Goal: Communication & Community: Share content

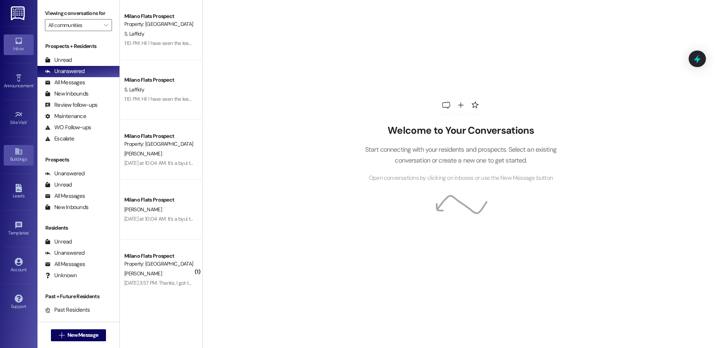
click at [22, 156] on div "Buildings" at bounding box center [18, 158] width 37 height 7
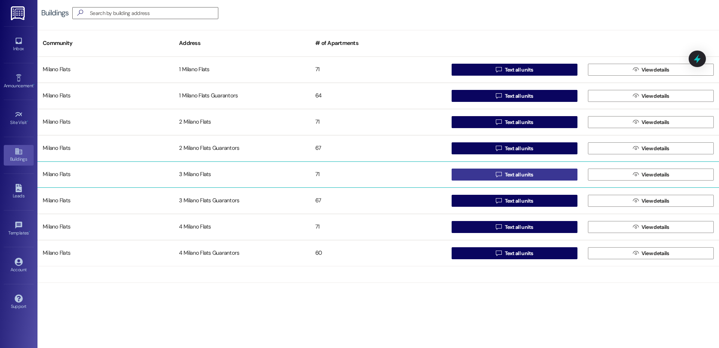
click at [521, 174] on span "Text all units" at bounding box center [519, 175] width 28 height 8
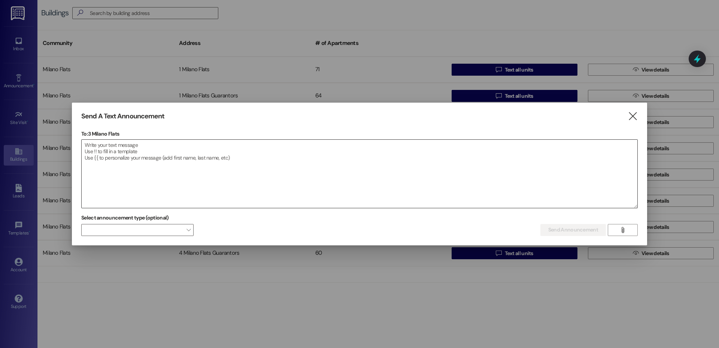
click at [173, 180] on textarea at bounding box center [360, 174] width 556 height 68
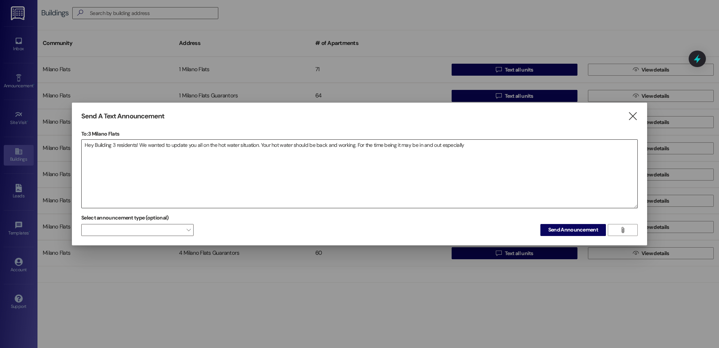
click at [202, 146] on textarea "Hey Building 3 residents! We wanted to update you all on the hot water situatio…" at bounding box center [360, 174] width 556 height 68
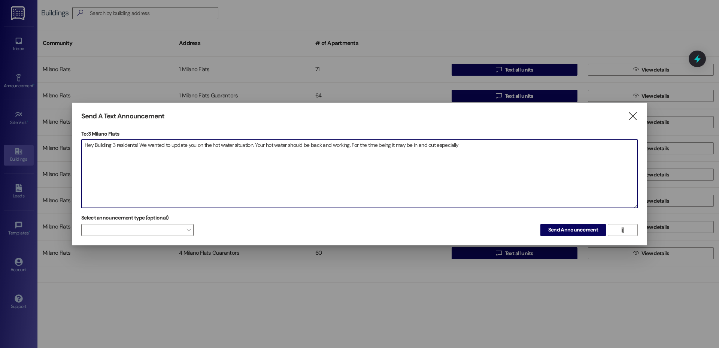
click at [477, 145] on textarea "Hey Building 3 residents! We wanted to update you on the hot water situation. Y…" at bounding box center [360, 174] width 556 height 68
drag, startPoint x: 148, startPoint y: 157, endPoint x: 253, endPoint y: 145, distance: 106.3
click at [253, 145] on textarea "Hey Building 3 residents! We wanted to update you on the hot water situation. Y…" at bounding box center [360, 174] width 556 height 68
paste textarea "The hot water system is currently being worked on. You should have hot water, b…"
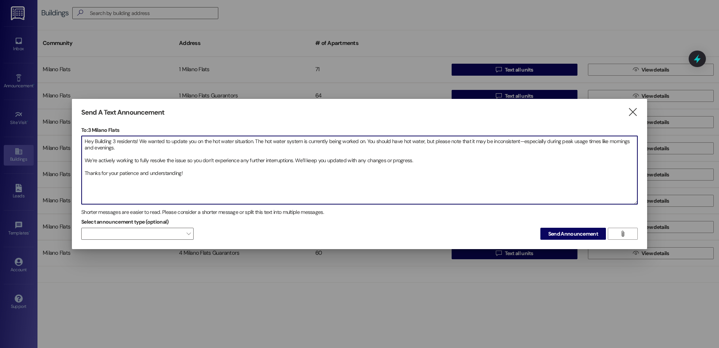
drag, startPoint x: 362, startPoint y: 141, endPoint x: 384, endPoint y: 159, distance: 28.2
click at [363, 142] on textarea "Hey Building 3 residents! We wanted to update you on the hot water situation. T…" at bounding box center [360, 170] width 556 height 68
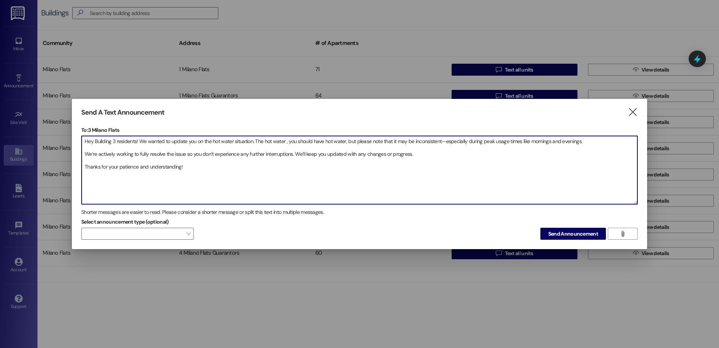
click at [343, 144] on textarea "Hey Building 3 residents! We wanted to update you on the hot water situation. T…" at bounding box center [360, 170] width 556 height 68
click at [86, 153] on textarea "Hey Building 3 residents! We wanted to update you on the hot water situation. T…" at bounding box center [360, 170] width 556 height 68
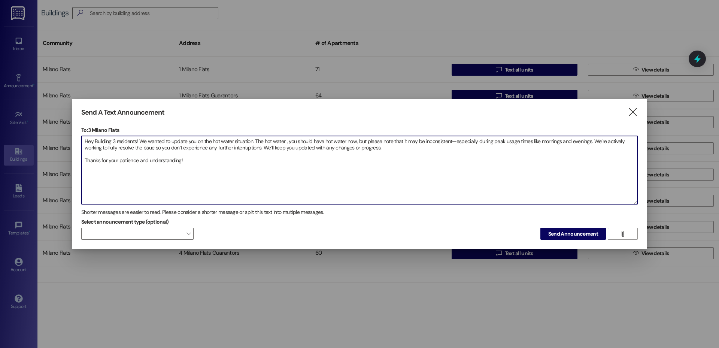
click at [604, 143] on textarea "Hey Building 3 residents! We wanted to update you on the hot water situation. T…" at bounding box center [360, 170] width 556 height 68
click at [85, 161] on textarea "Hey Building 3 residents! We wanted to update you on the hot water situation. T…" at bounding box center [360, 170] width 556 height 68
drag, startPoint x: 492, startPoint y: 148, endPoint x: 60, endPoint y: 135, distance: 432.6
click at [60, 135] on div "Send A Text Announcement  To: 3 Milano Flats  Drop image file here Hey Buildi…" at bounding box center [359, 174] width 719 height 348
click at [283, 142] on textarea "Hey Building 3 residents! We wanted to update you on the hot water situation. T…" at bounding box center [360, 170] width 556 height 68
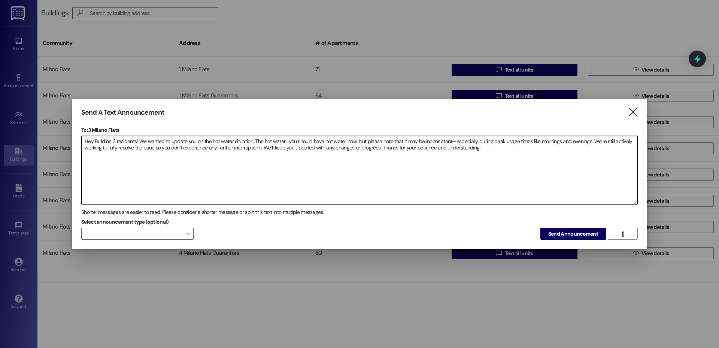
drag, startPoint x: 295, startPoint y: 140, endPoint x: 252, endPoint y: 142, distance: 43.1
click at [254, 141] on textarea "Hey Building 3 residents! We wanted to update you on the hot water situation. T…" at bounding box center [360, 170] width 556 height 68
drag, startPoint x: 476, startPoint y: 152, endPoint x: 79, endPoint y: 138, distance: 397.8
click at [79, 138] on div "Send A Text Announcement  To: 3 Milano Flats  Drop image file here Hey Buildi…" at bounding box center [359, 174] width 575 height 150
type textarea "Hey Building 3 residents! We wanted to update you on the hot water situation. Y…"
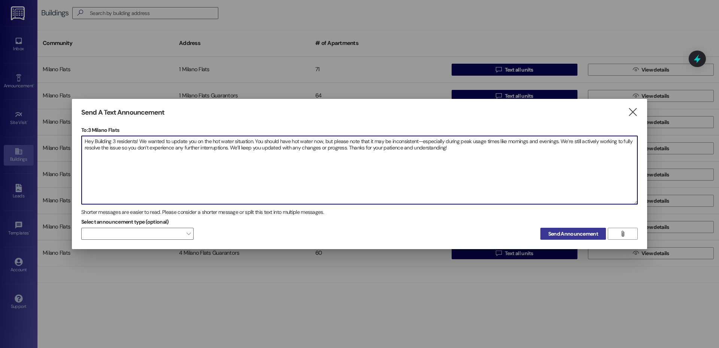
click at [562, 228] on button "Send Announcement" at bounding box center [573, 234] width 66 height 12
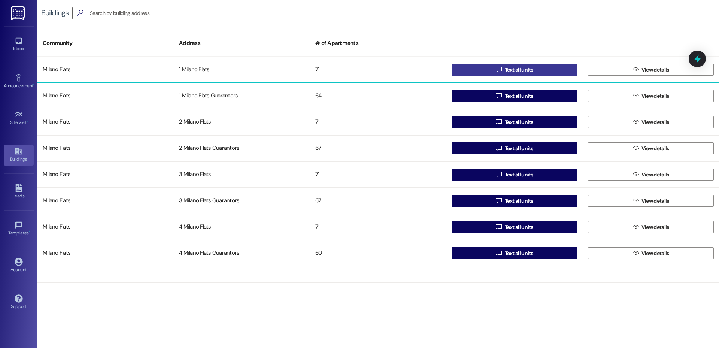
click at [492, 72] on button " Text all units" at bounding box center [514, 70] width 126 height 12
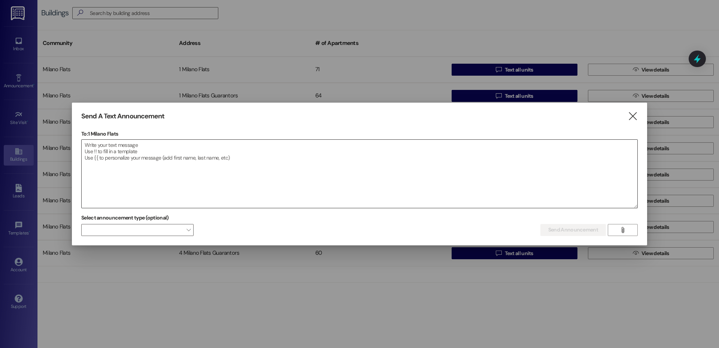
click at [214, 169] on textarea at bounding box center [360, 174] width 556 height 68
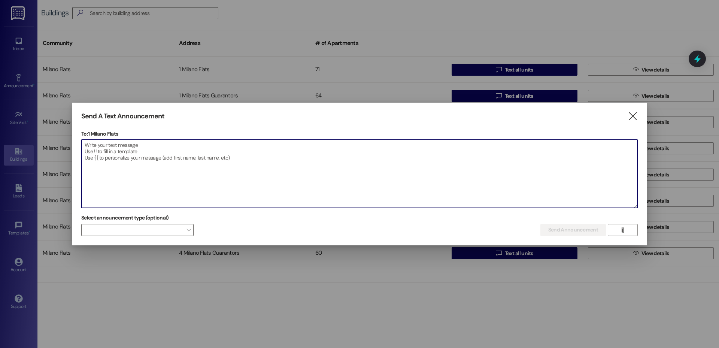
paste textarea "The hot tub is currently down. A replacement part was installed, but unfortunat…"
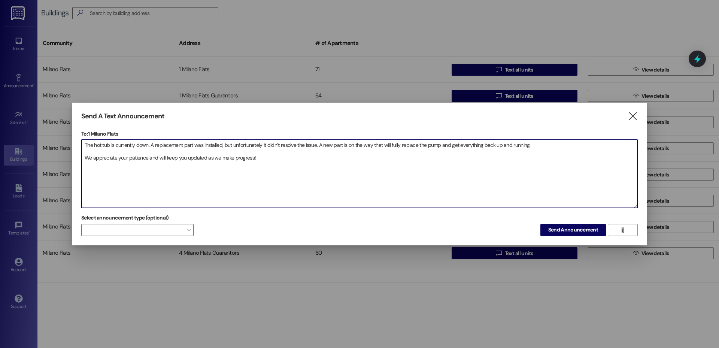
click at [85, 146] on textarea "The hot tub is currently down. A replacement part was installed, but unfortunat…" at bounding box center [360, 174] width 556 height 68
click at [85, 156] on textarea "Hey Milano Flats, the hot tub is currently down. A replacement part was install…" at bounding box center [360, 174] width 556 height 68
click at [580, 146] on textarea "Hey Milano Flats, the hot tub is currently down. A replacement part was install…" at bounding box center [360, 174] width 556 height 68
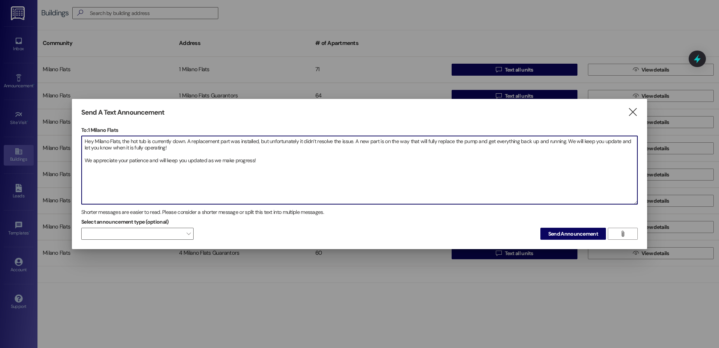
drag, startPoint x: 256, startPoint y: 161, endPoint x: 150, endPoint y: 162, distance: 106.3
click at [150, 162] on textarea "Hey Milano Flats, the hot tub is currently down. A replacement part was install…" at bounding box center [360, 170] width 556 height 68
click at [86, 159] on textarea "Hey Milano Flats, the hot tub is currently down. A replacement part was install…" at bounding box center [360, 170] width 556 height 68
click at [617, 141] on textarea "Hey Milano Flats, the hot tub is currently down. A replacement part was install…" at bounding box center [360, 170] width 556 height 68
click at [307, 153] on textarea "Hey Milano Flats, the hot tub is currently down. A replacement part was install…" at bounding box center [360, 170] width 556 height 68
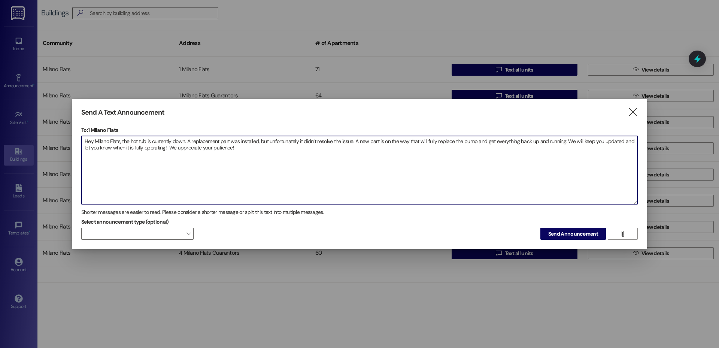
click at [165, 147] on textarea "Hey Milano Flats, the hot tub is currently down. A replacement part was install…" at bounding box center [360, 170] width 556 height 68
click at [265, 150] on textarea "Hey Milano Flats, the hot tub is currently down. A replacement part was install…" at bounding box center [360, 170] width 556 height 68
click at [152, 143] on textarea "Hey Milano Flats, the hot tub is currently down. A replacement part was install…" at bounding box center [360, 170] width 556 height 68
drag, startPoint x: 269, startPoint y: 149, endPoint x: 39, endPoint y: 138, distance: 230.1
click at [39, 138] on div "Send A Text Announcement  To: 1 Milano Flats  Drop image file here Hey Milano…" at bounding box center [359, 174] width 719 height 348
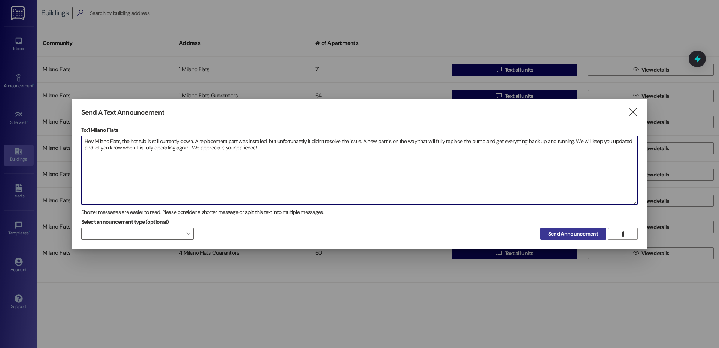
type textarea "Hey Milano Flats, the hot tub is still currently down. A replacement part was i…"
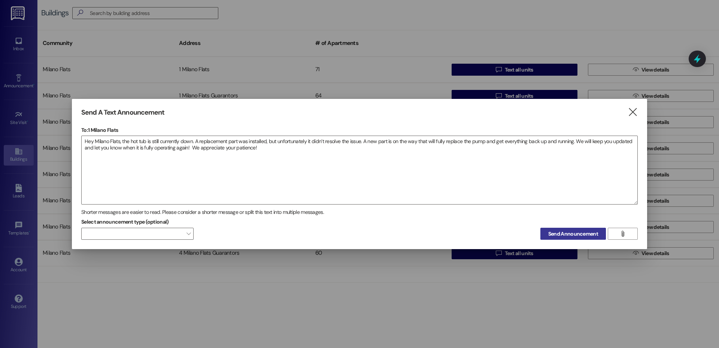
drag, startPoint x: 571, startPoint y: 233, endPoint x: 589, endPoint y: 122, distance: 113.1
click at [571, 233] on span "Send Announcement" at bounding box center [573, 234] width 50 height 8
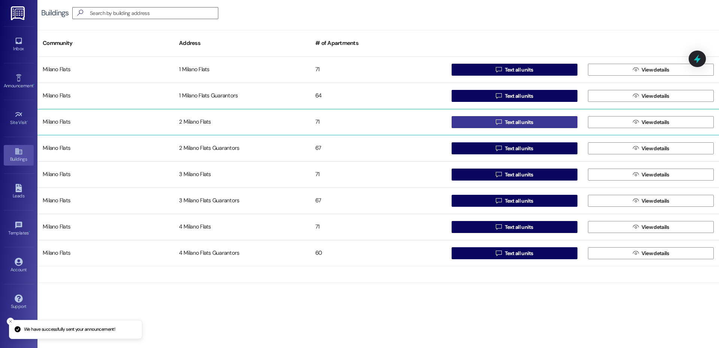
click at [521, 119] on span "Text all units" at bounding box center [519, 122] width 28 height 8
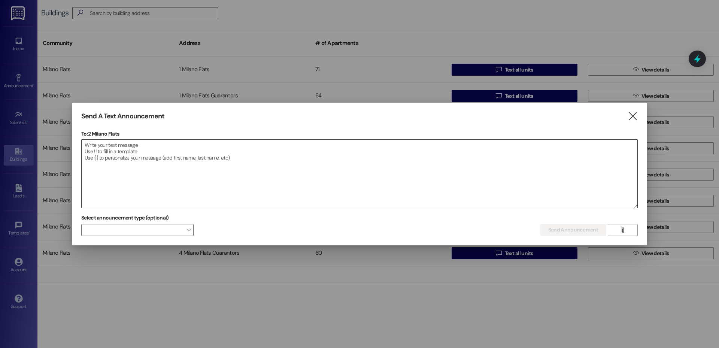
click at [329, 153] on textarea at bounding box center [360, 174] width 556 height 68
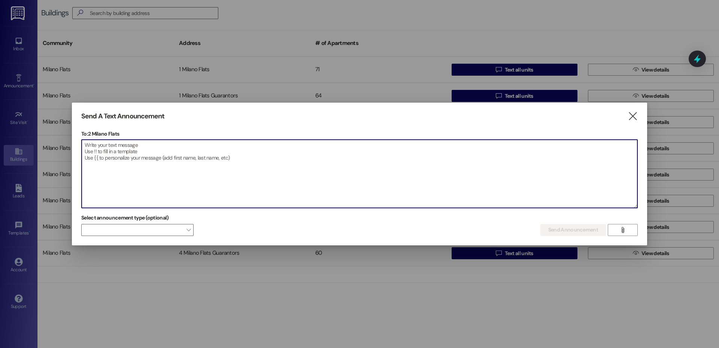
paste textarea "Hey Milano Flats, the hot tub is still currently down. A replacement part was i…"
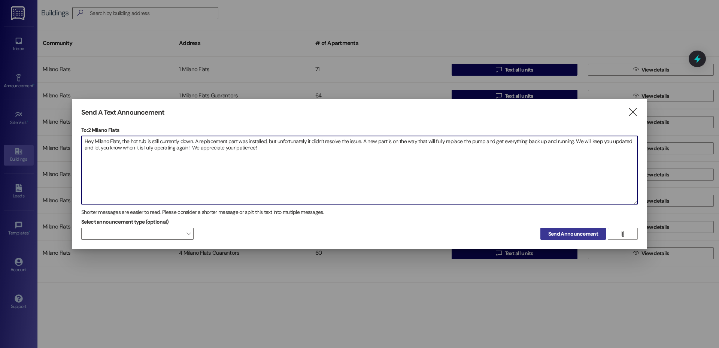
type textarea "Hey Milano Flats, the hot tub is still currently down. A replacement part was i…"
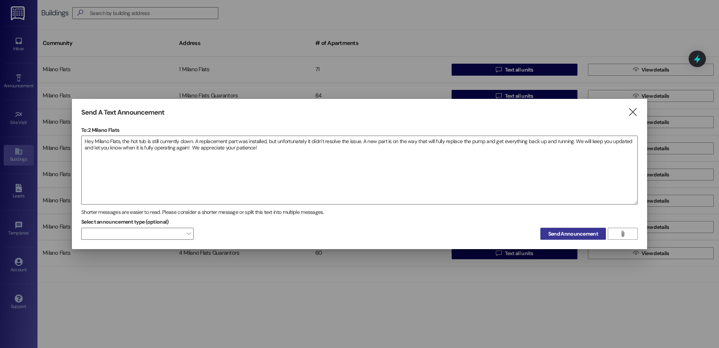
click at [563, 237] on span "Send Announcement" at bounding box center [573, 234] width 50 height 8
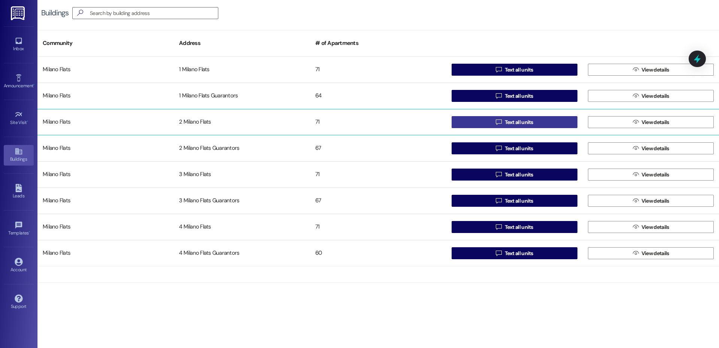
click at [490, 123] on button " Text all units" at bounding box center [514, 122] width 126 height 12
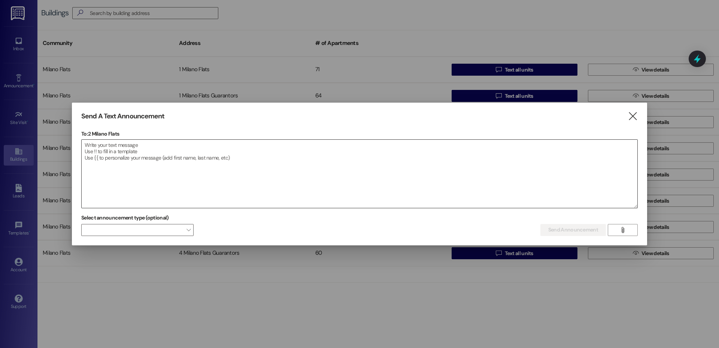
click at [288, 149] on textarea at bounding box center [360, 174] width 556 height 68
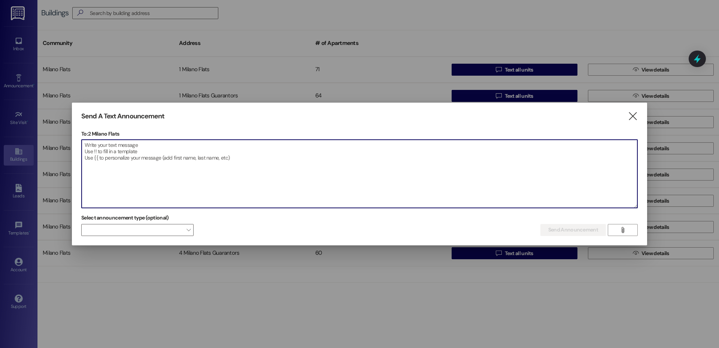
paste textarea "Hey Milano Flats, the hot tub is still currently down. A replacement part was i…"
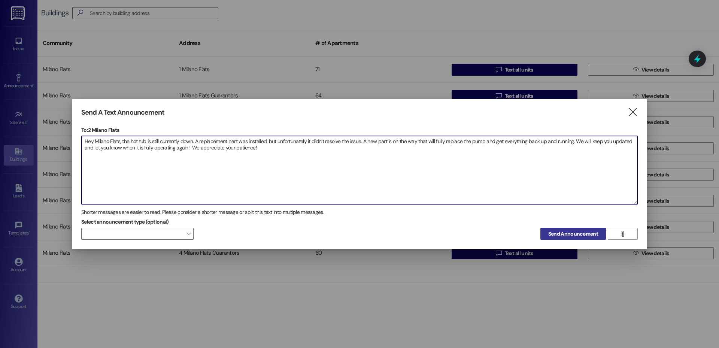
type textarea "Hey Milano Flats, the hot tub is still currently down. A replacement part was i…"
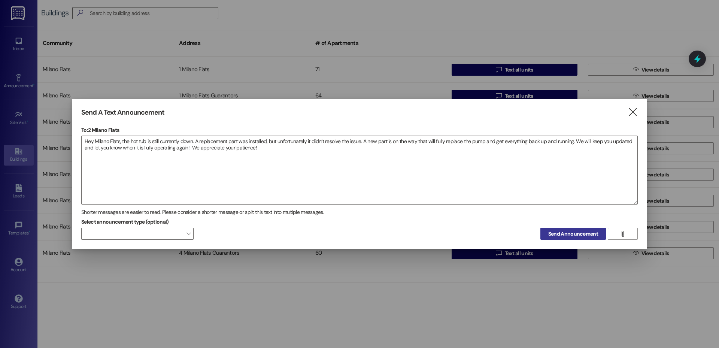
click at [545, 231] on button "Send Announcement" at bounding box center [573, 234] width 66 height 12
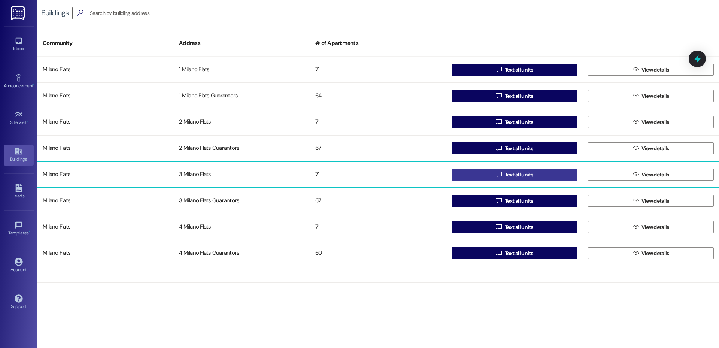
click at [466, 179] on button " Text all units" at bounding box center [514, 174] width 126 height 12
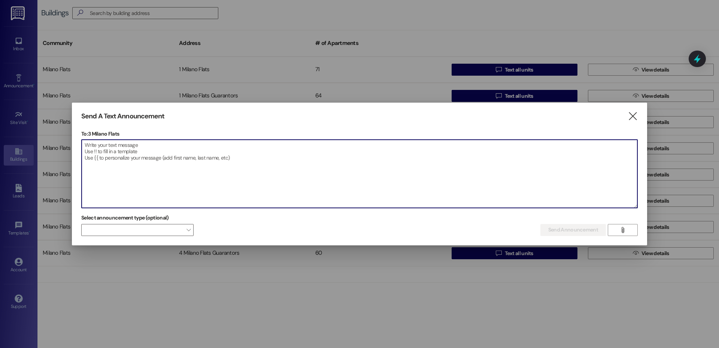
click at [356, 176] on textarea at bounding box center [360, 174] width 556 height 68
paste textarea "Hey Milano Flats, the hot tub is still currently down. A replacement part was i…"
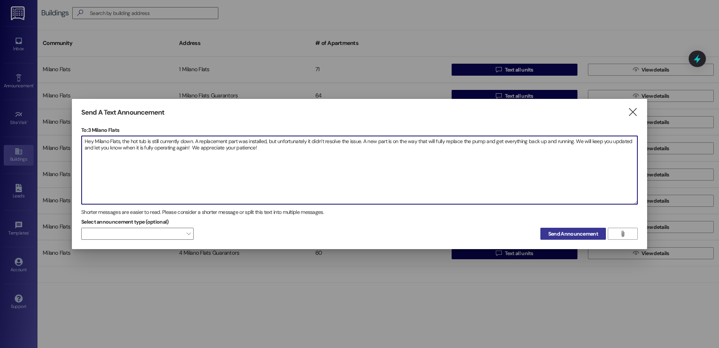
type textarea "Hey Milano Flats, the hot tub is still currently down. A replacement part was i…"
click at [587, 230] on span "Send Announcement" at bounding box center [573, 234] width 50 height 8
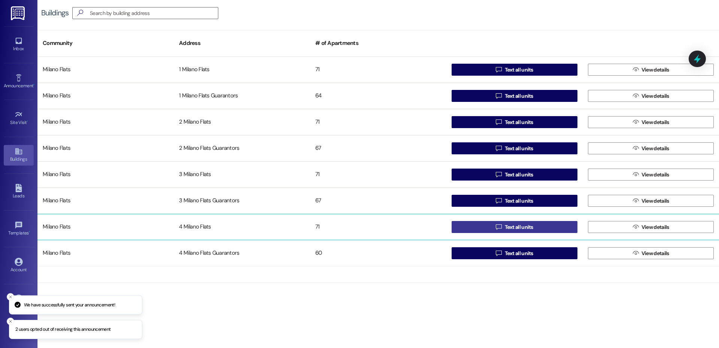
click at [503, 226] on span "Text all units" at bounding box center [518, 227] width 31 height 8
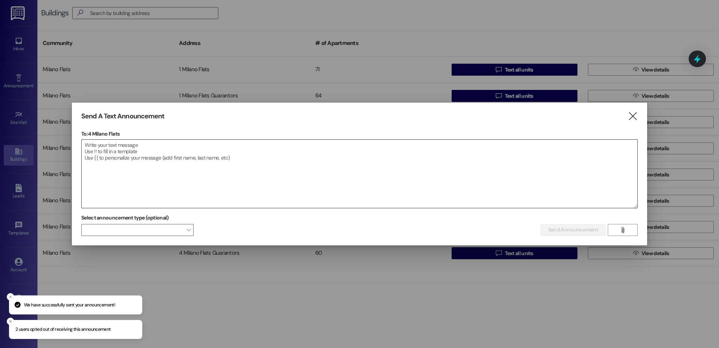
click at [402, 201] on textarea at bounding box center [360, 174] width 556 height 68
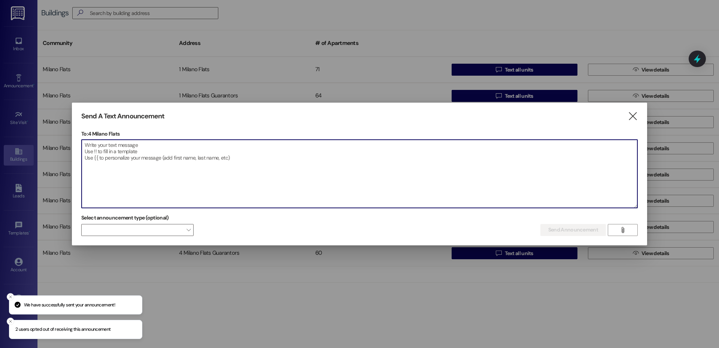
paste textarea "Hey Milano Flats, the hot tub is still currently down. A replacement part was i…"
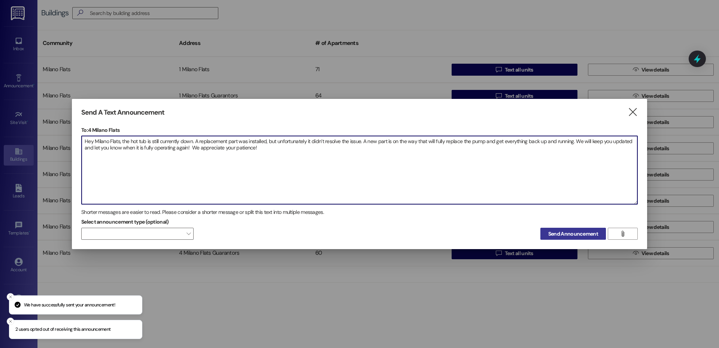
type textarea "Hey Milano Flats, the hot tub is still currently down. A replacement part was i…"
click at [560, 229] on button "Send Announcement" at bounding box center [573, 234] width 66 height 12
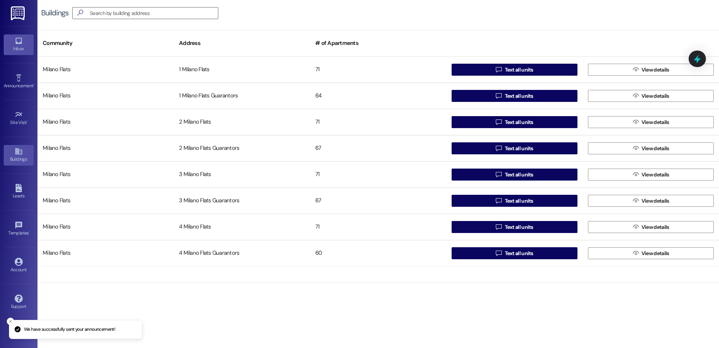
click at [13, 49] on div "Inbox" at bounding box center [18, 48] width 37 height 7
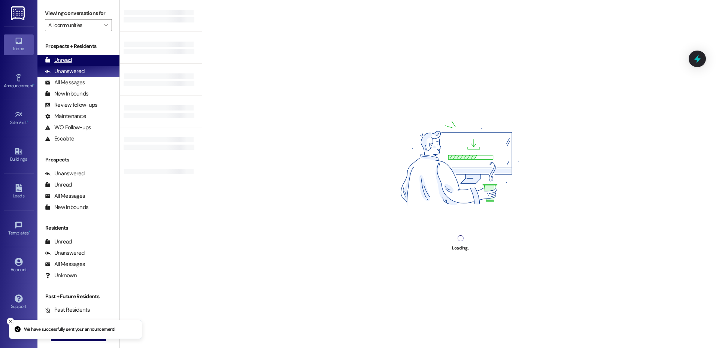
click at [80, 57] on div "Unread (0)" at bounding box center [78, 60] width 82 height 11
